Goal: Information Seeking & Learning: Learn about a topic

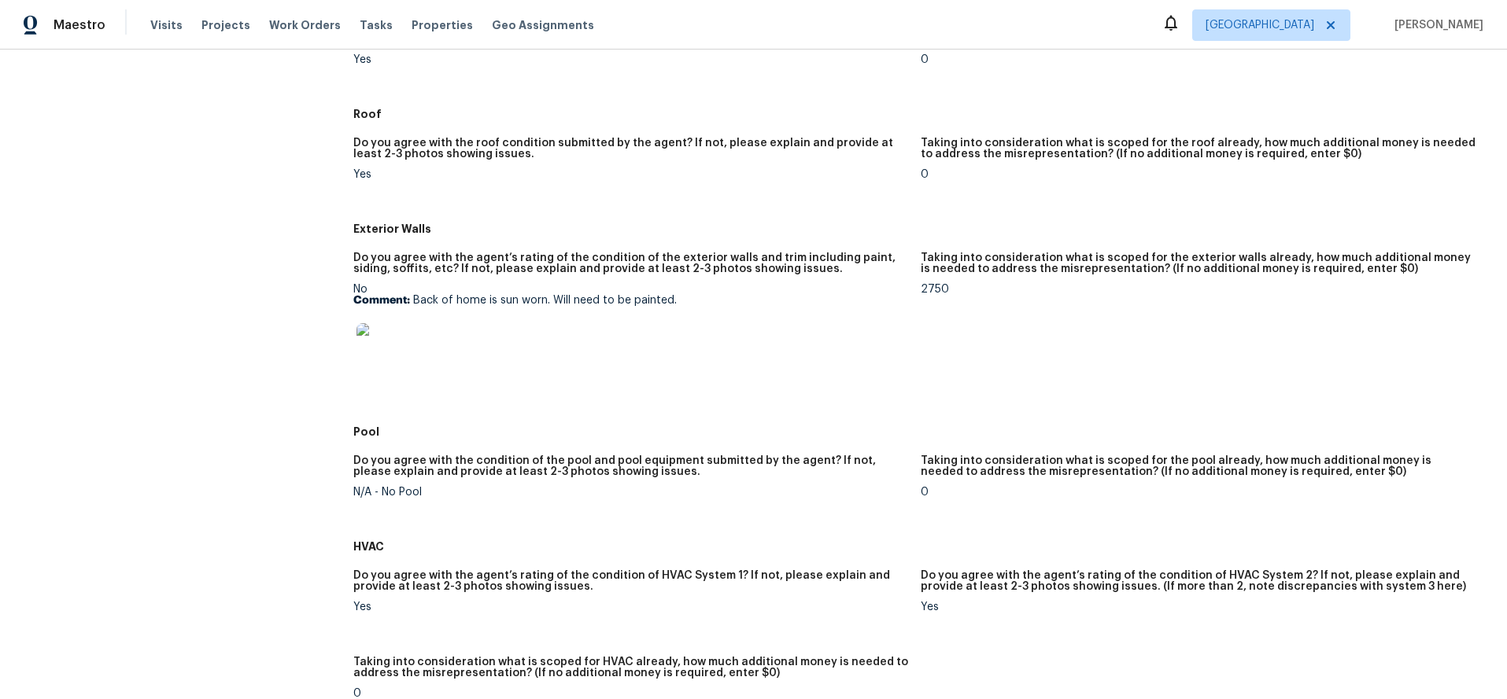
scroll to position [490, 0]
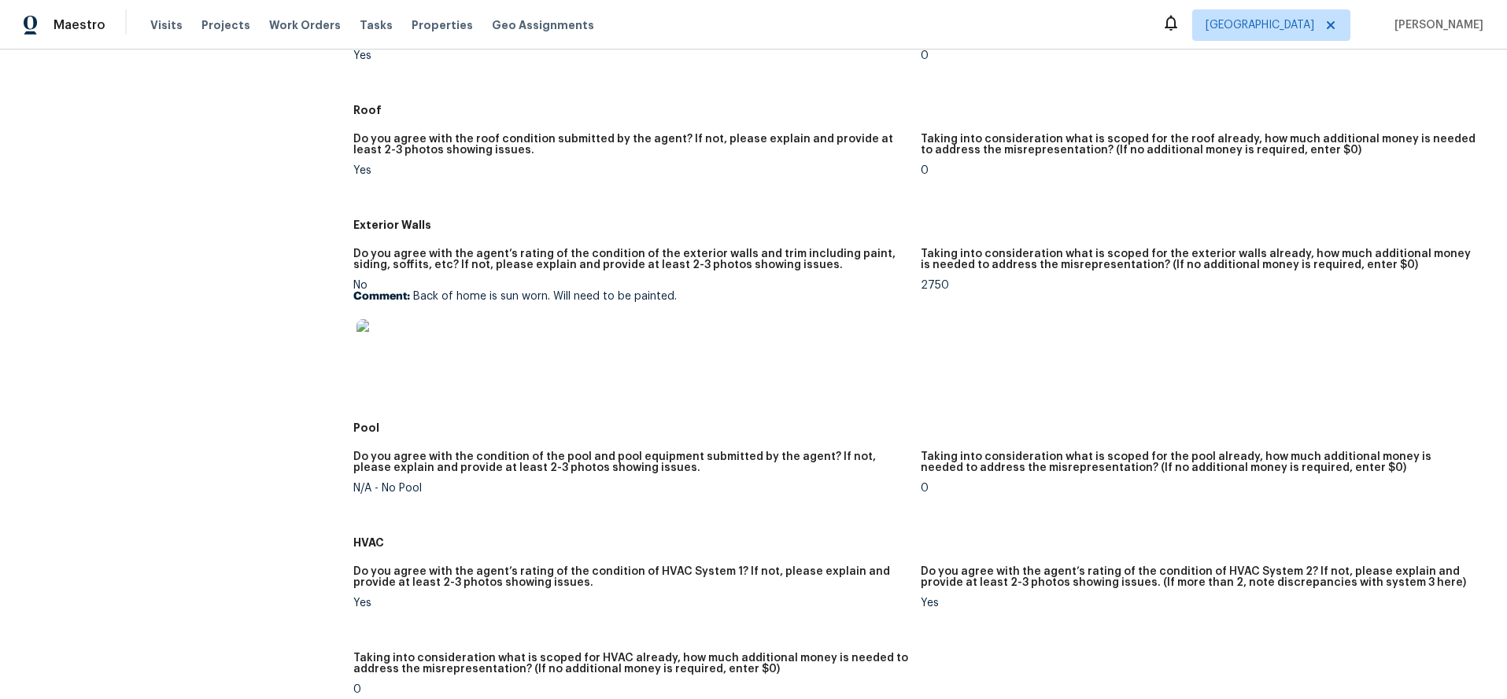
click at [384, 335] on img at bounding box center [381, 344] width 50 height 50
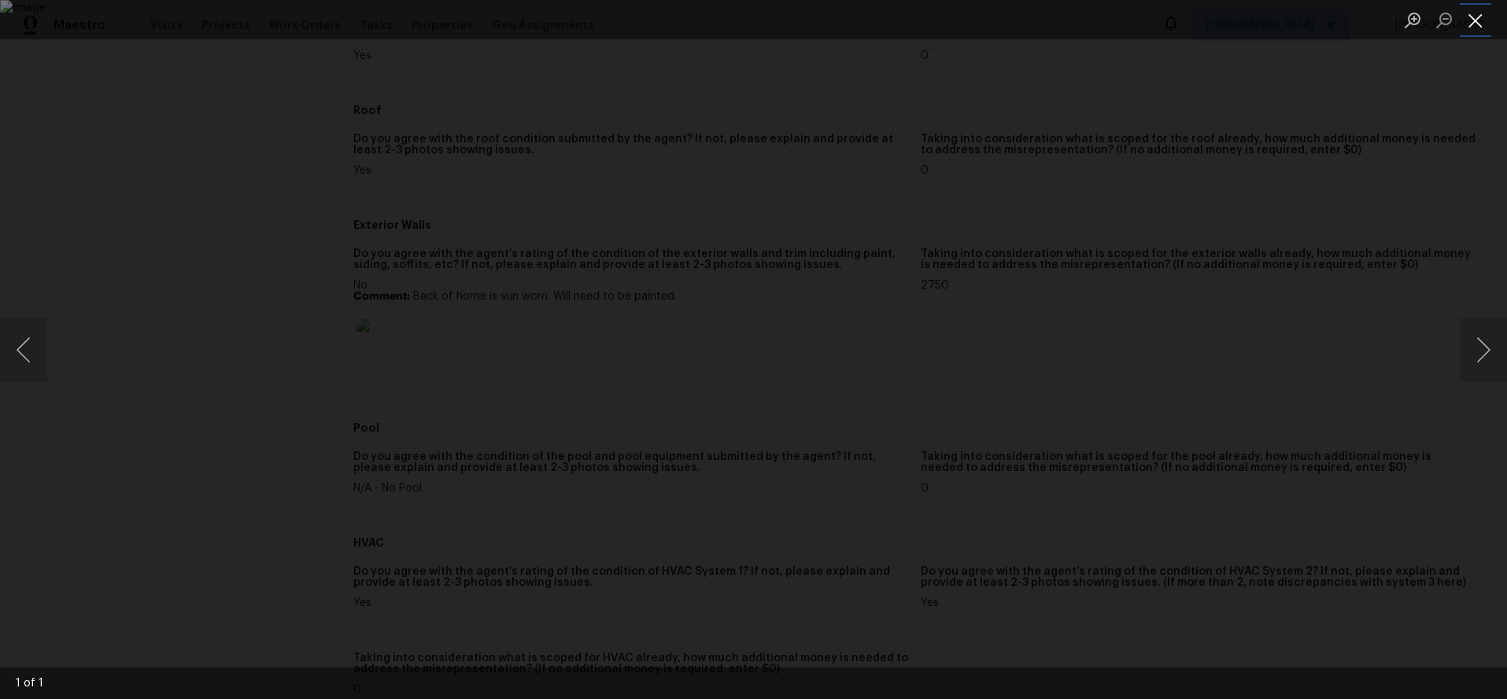
click at [1473, 20] on button "Close lightbox" at bounding box center [1474, 20] width 31 height 28
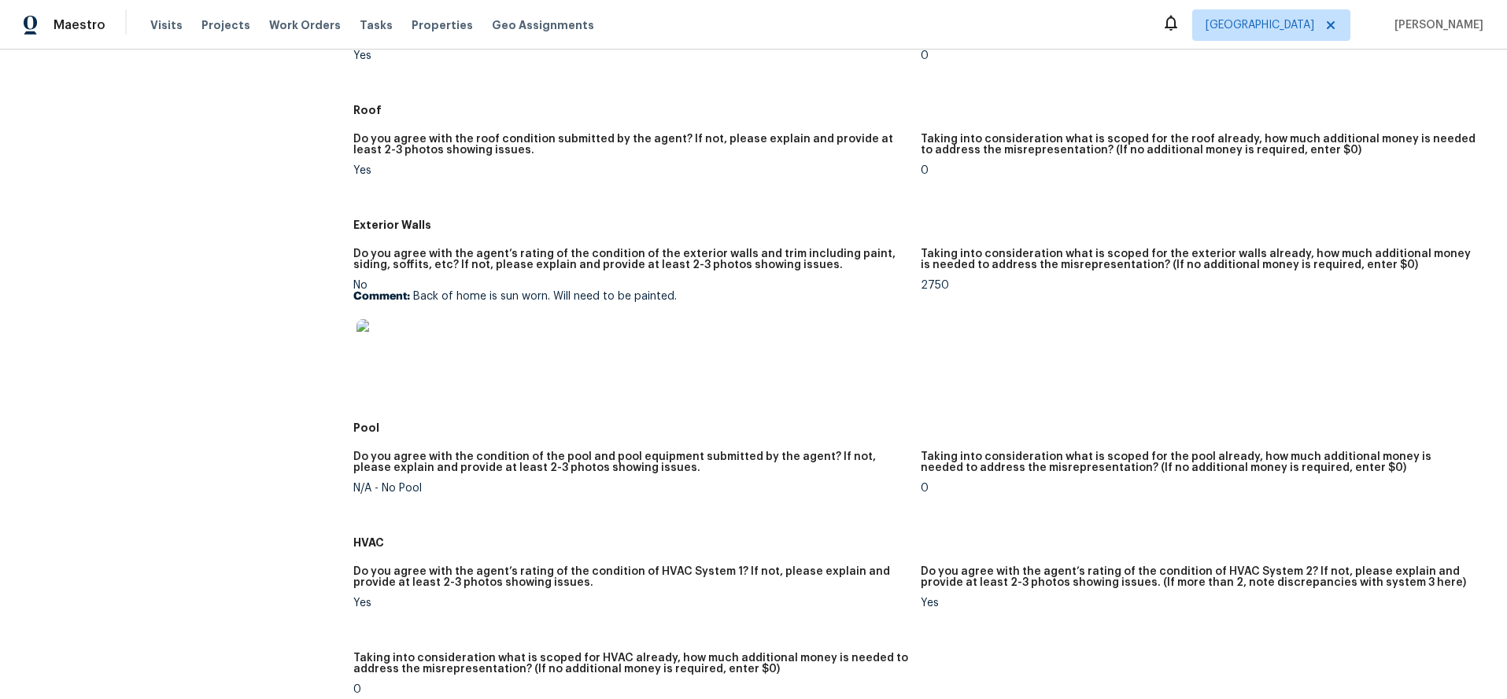
click at [386, 346] on img at bounding box center [381, 344] width 50 height 50
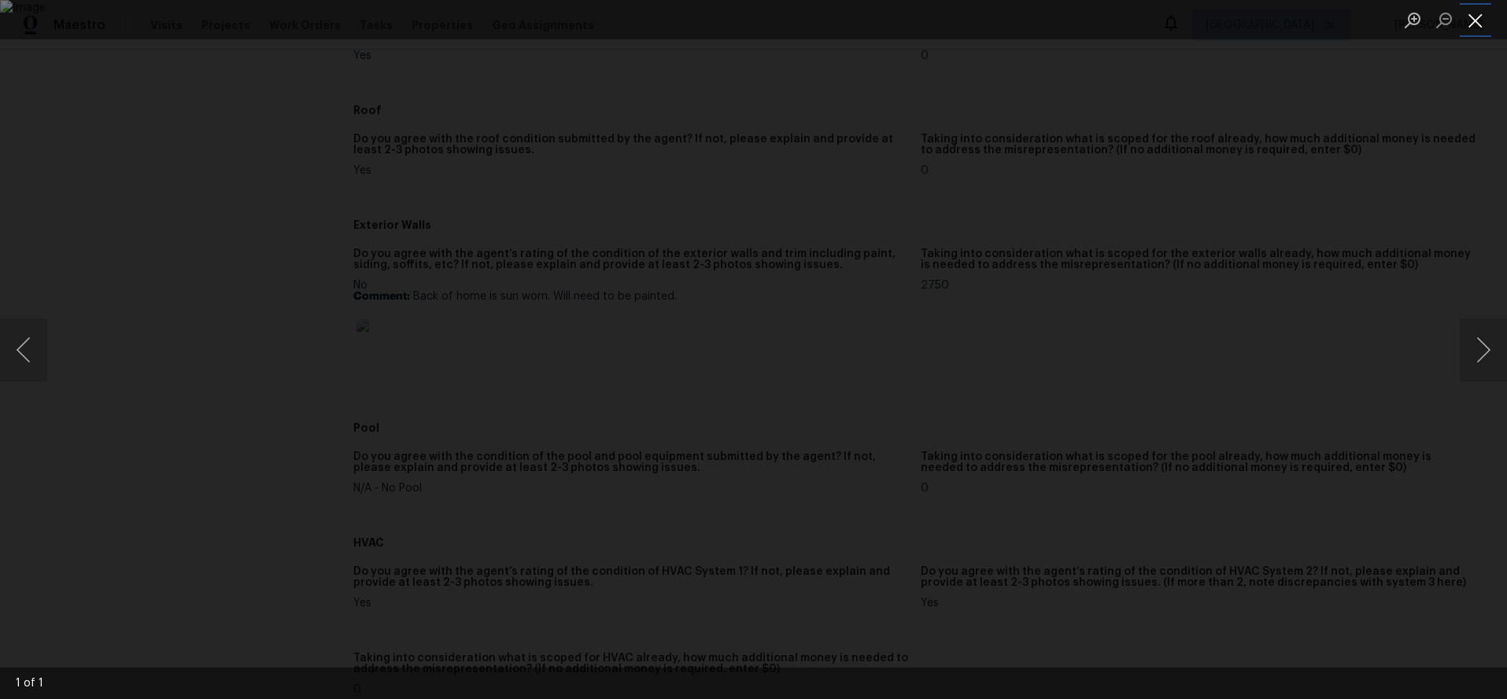
click at [1476, 22] on button "Close lightbox" at bounding box center [1474, 20] width 31 height 28
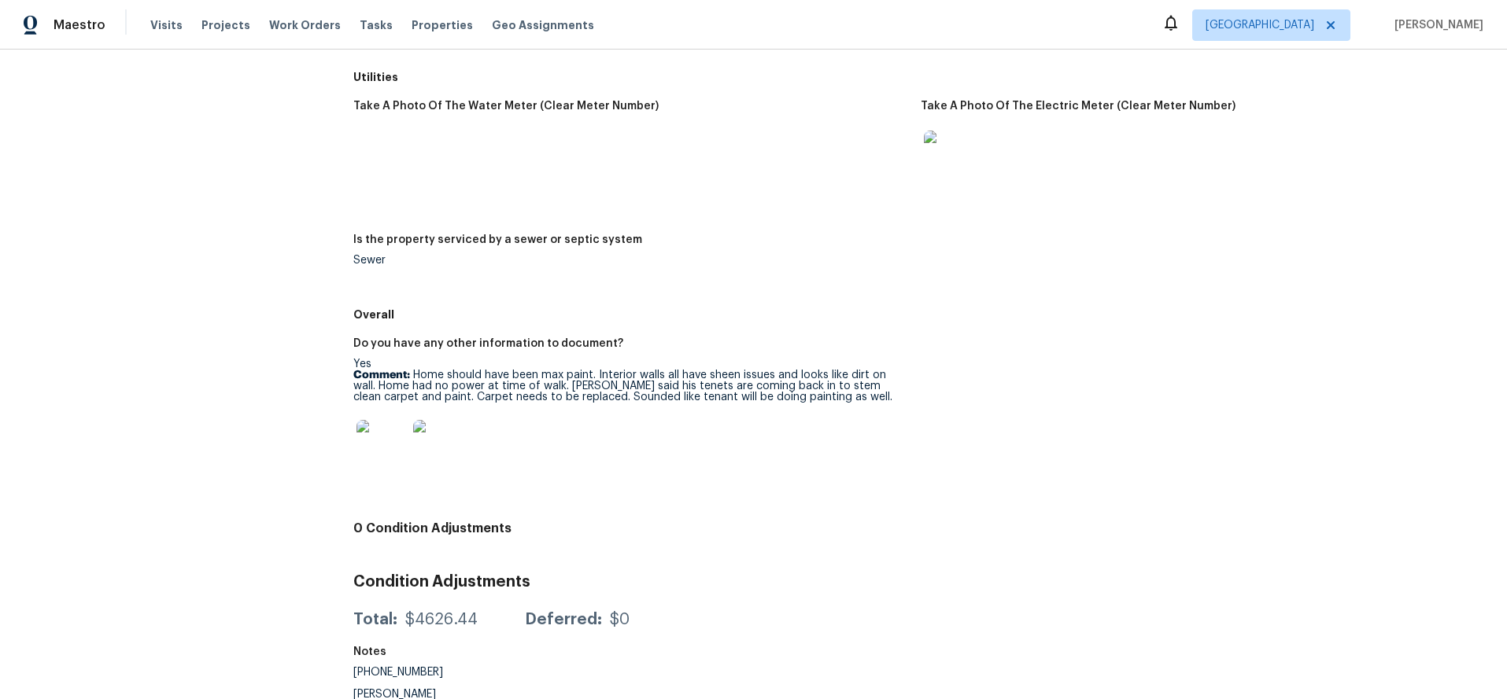
scroll to position [2041, 0]
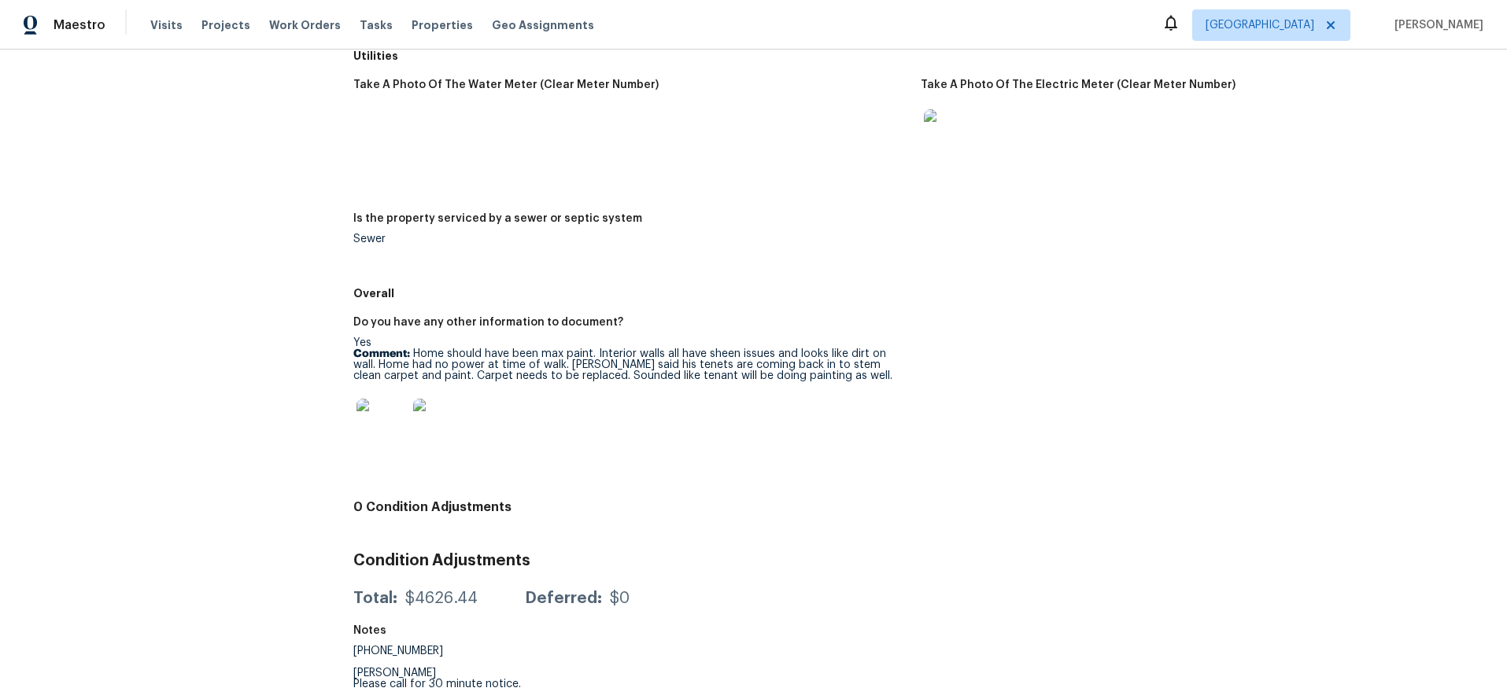
click at [370, 422] on img at bounding box center [381, 424] width 50 height 50
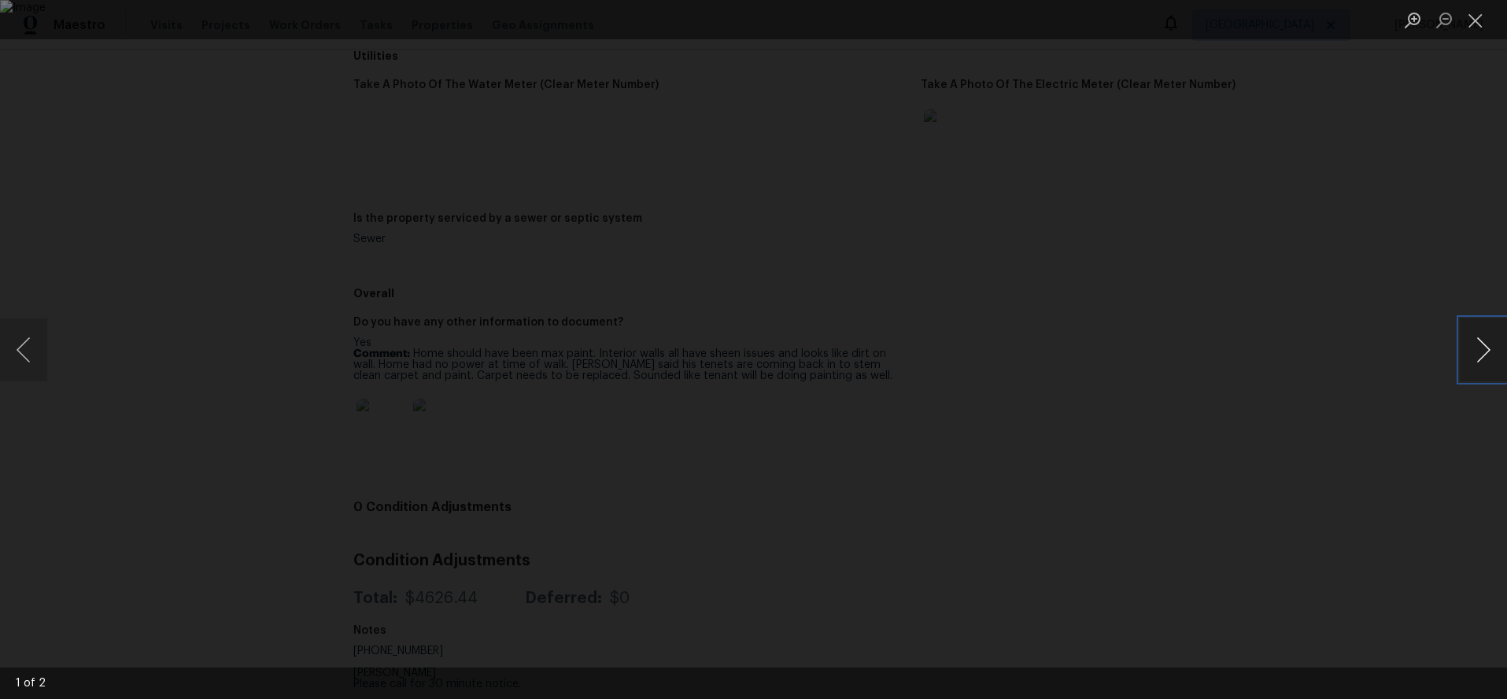
click at [1486, 346] on button "Next image" at bounding box center [1482, 350] width 47 height 63
click at [20, 349] on button "Previous image" at bounding box center [23, 350] width 47 height 63
